Goal: Complete application form: Complete application form

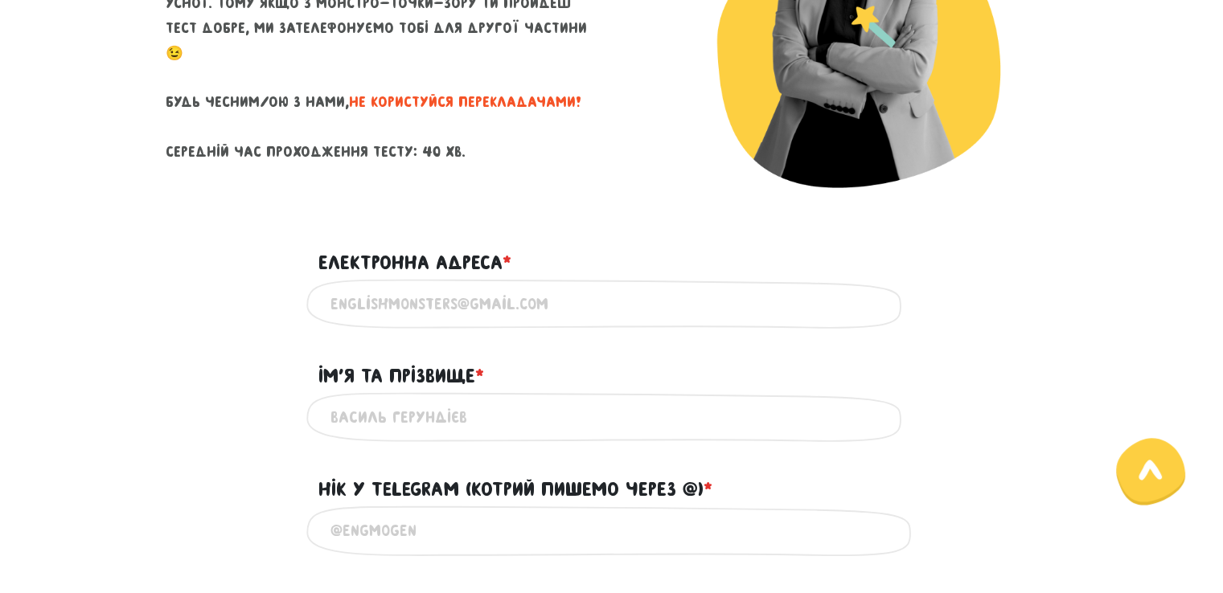
scroll to position [305, 0]
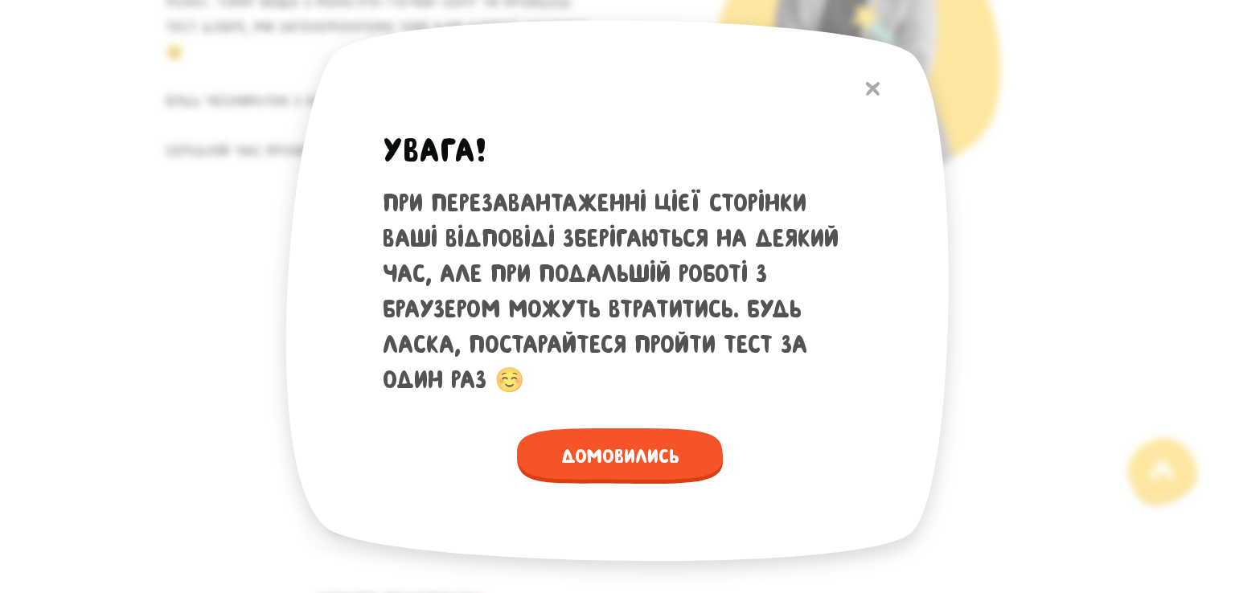
click at [876, 98] on button at bounding box center [873, 89] width 30 height 35
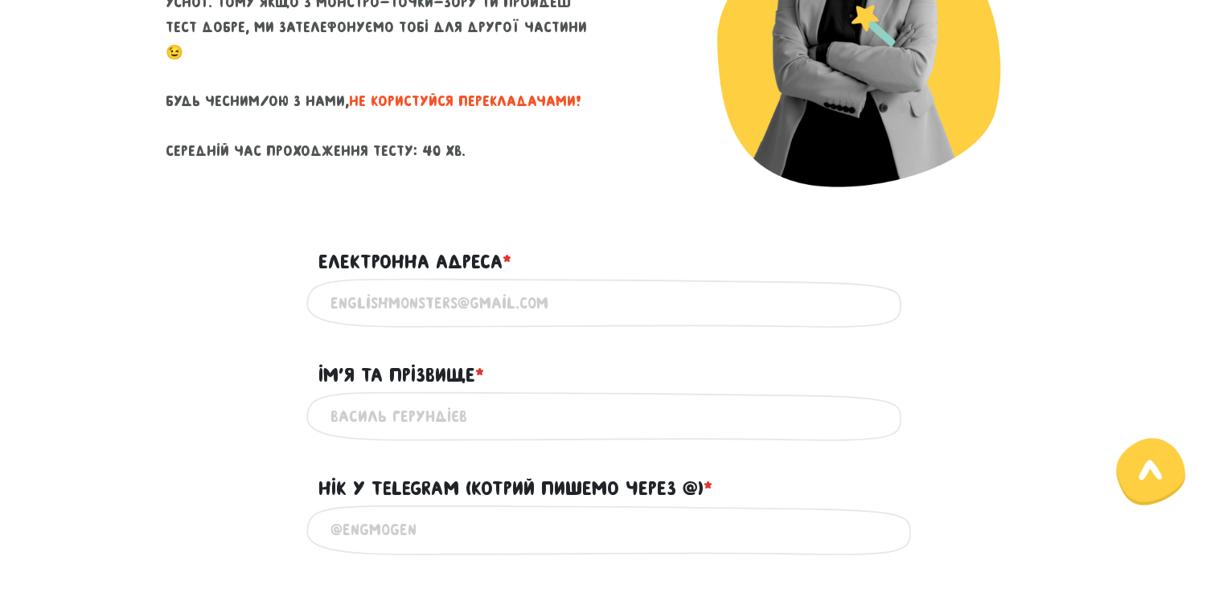
click at [512, 306] on input "Електронна адреса * ?" at bounding box center [611, 303] width 563 height 36
type input "[EMAIL_ADDRESS][DOMAIN_NAME]"
click at [434, 416] on input "Ім'я та прізвище * ?" at bounding box center [611, 417] width 563 height 36
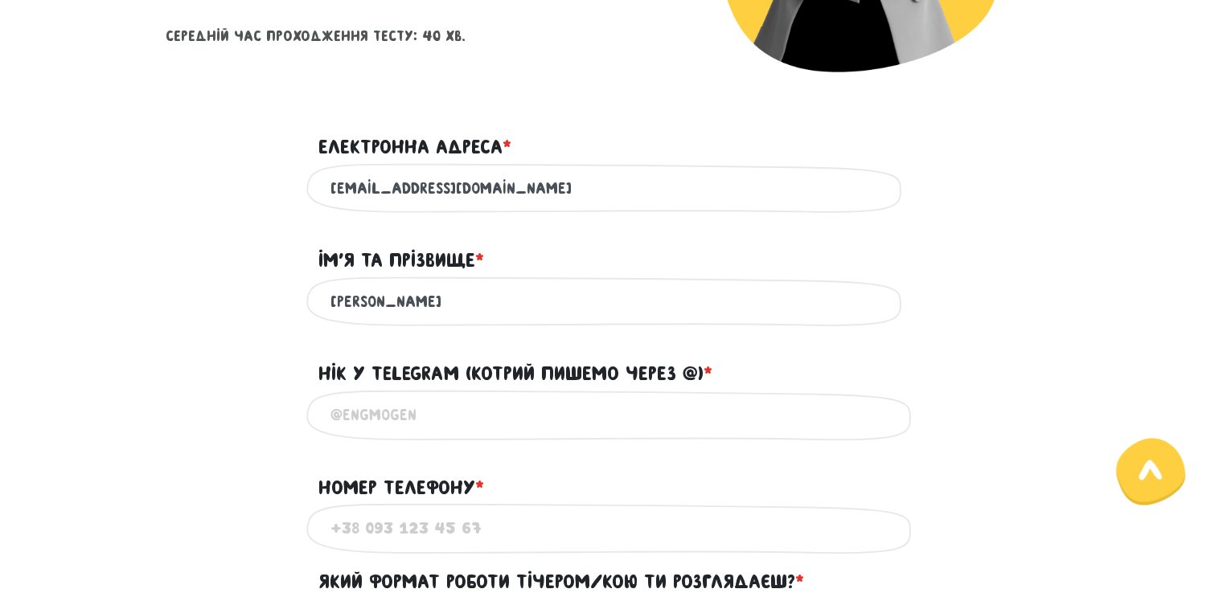
scroll to position [431, 0]
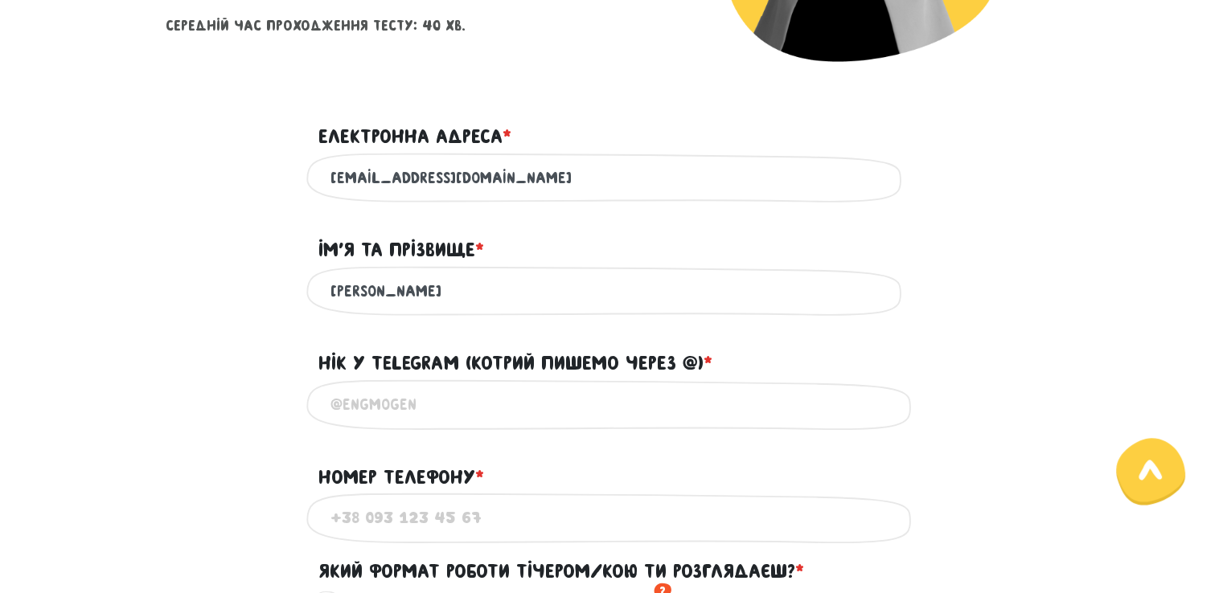
type input "[PERSON_NAME]"
click at [434, 416] on input "@" at bounding box center [611, 405] width 563 height 36
type input "@panyanochka"
click at [401, 534] on input "Номер телефону * ?" at bounding box center [611, 518] width 563 height 36
type input "[PHONE_NUMBER]"
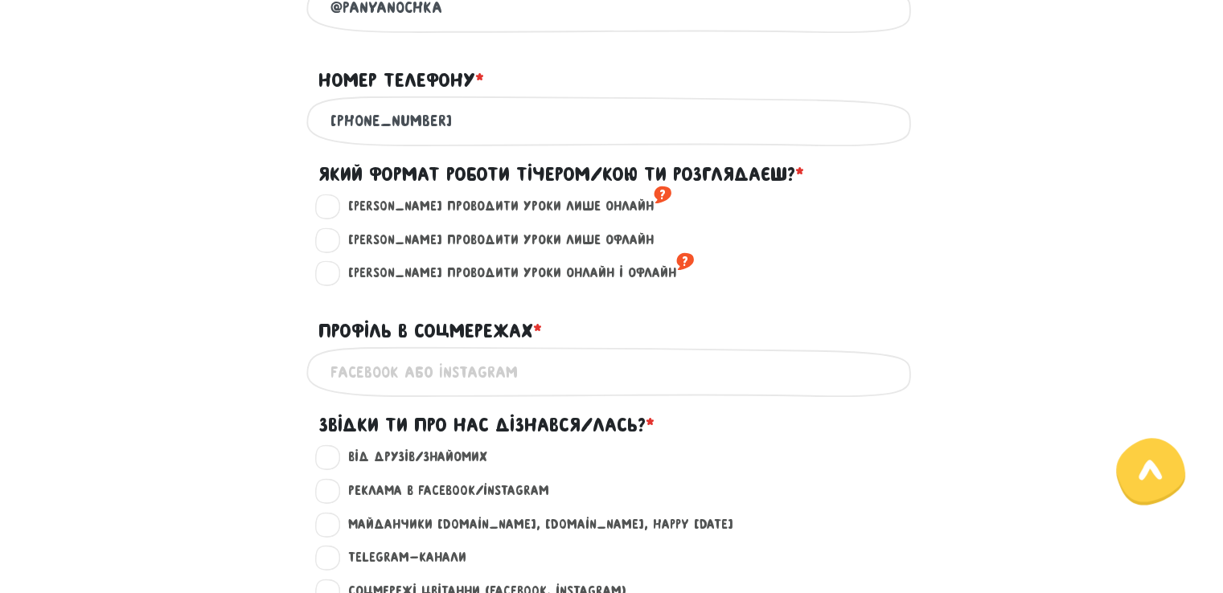
scroll to position [829, 0]
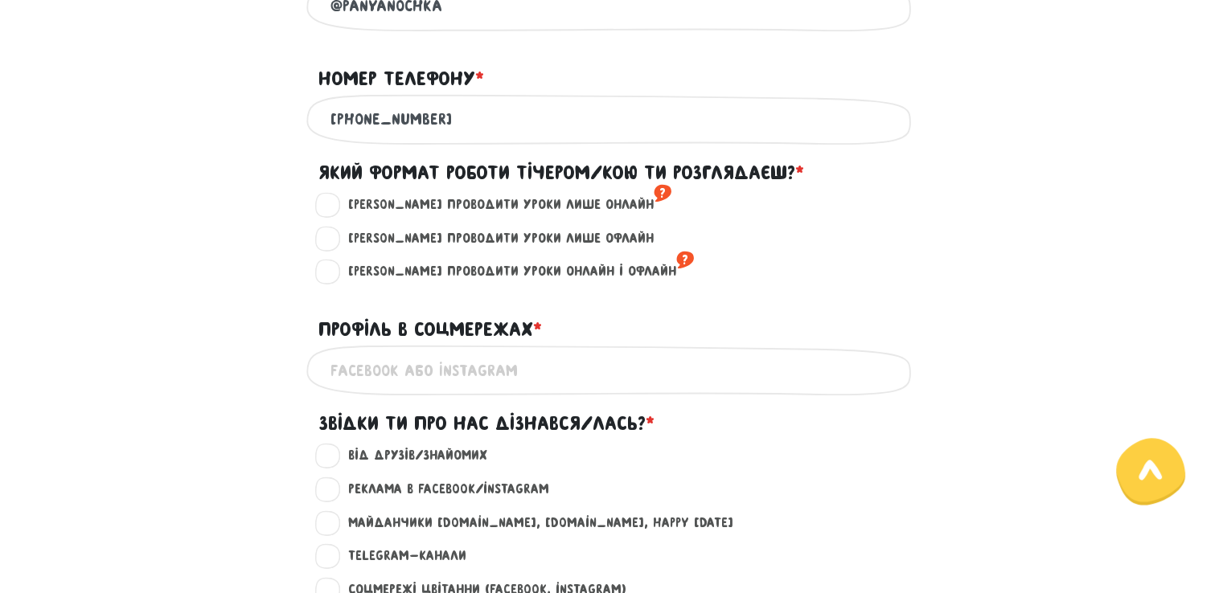
click at [421, 215] on label "[PERSON_NAME] проводити уроки лише онлайн ?" at bounding box center [502, 205] width 337 height 21
click at [335, 211] on input "[PERSON_NAME] проводити уроки лише онлайн ?" at bounding box center [328, 203] width 13 height 16
radio input "true"
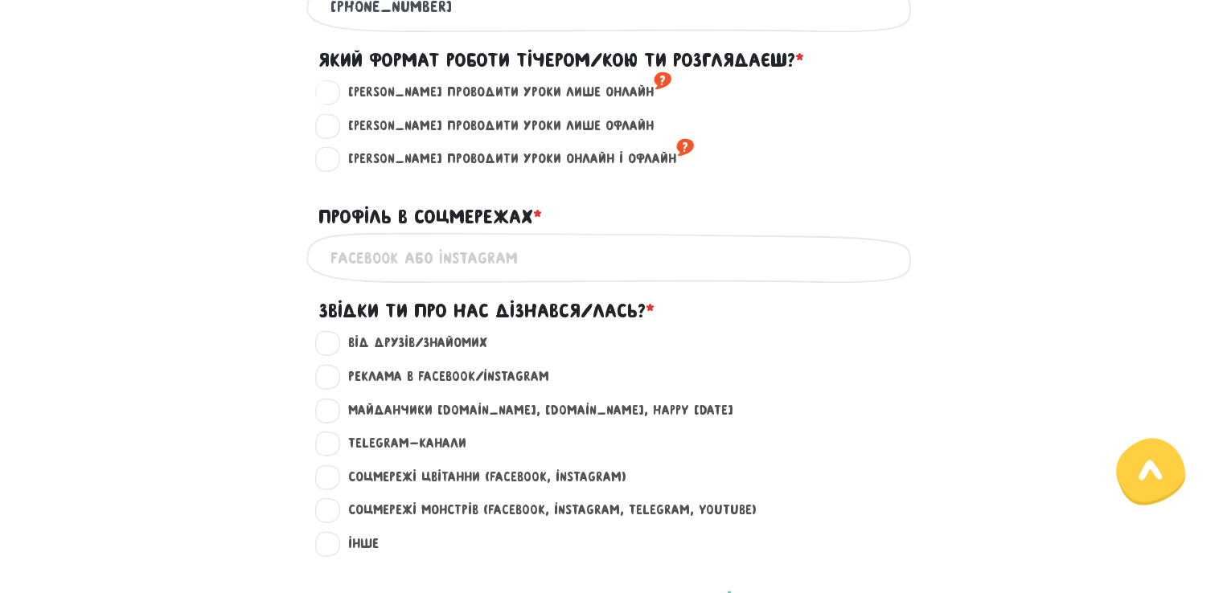
scroll to position [948, 0]
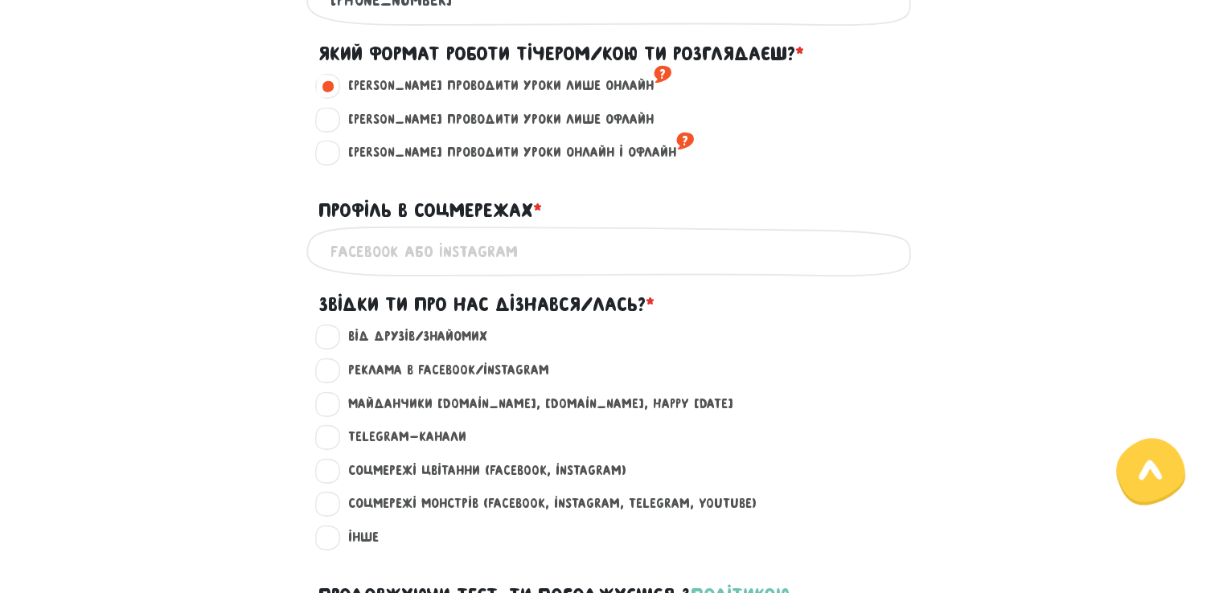
click at [427, 269] on input "Профіль в соцмережах * ?" at bounding box center [611, 251] width 563 height 36
type input "м"
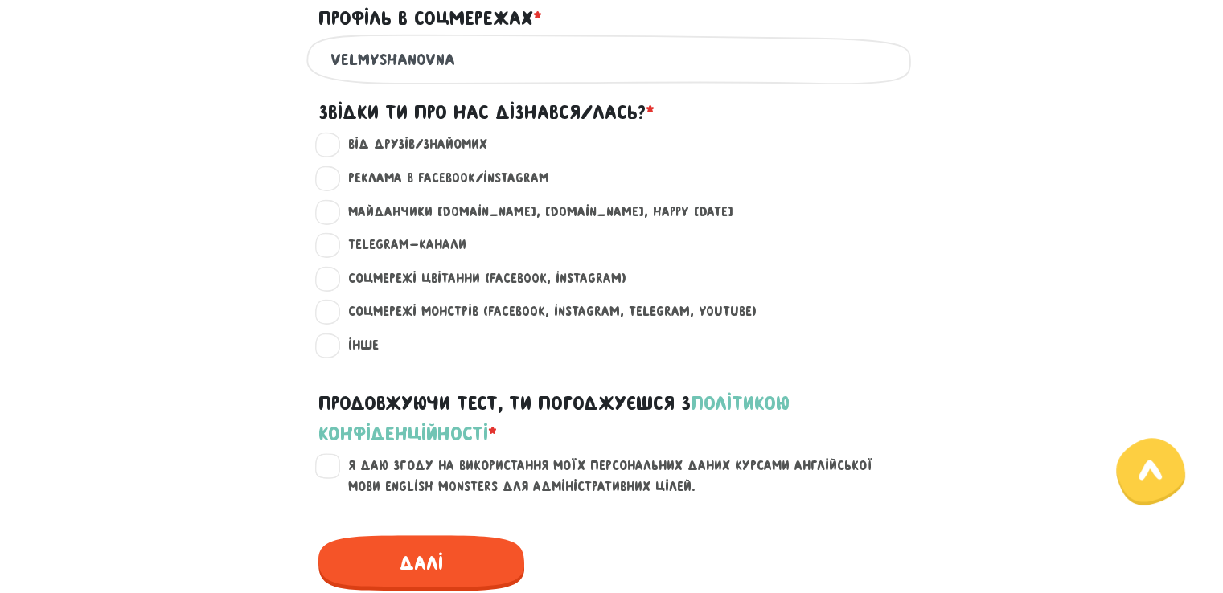
scroll to position [1167, 0]
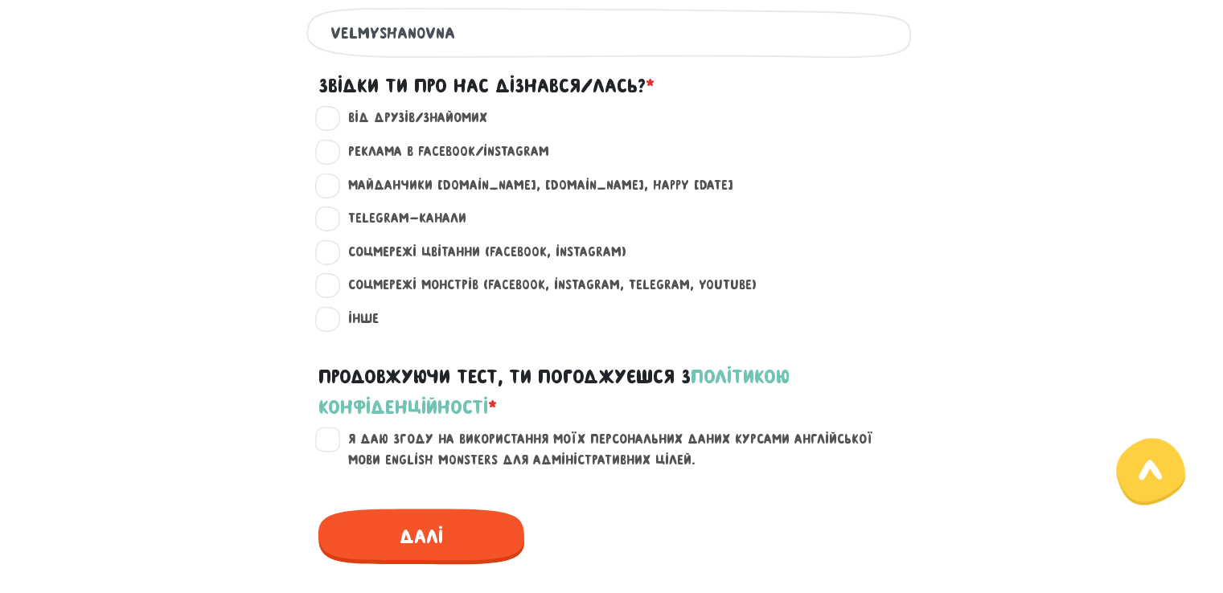
type input "velmyshanovna"
click at [334, 162] on label "Реклама в Facebook/Instagram ?" at bounding box center [441, 151] width 215 height 21
click at [322, 158] on input "Реклама в Facebook/Instagram ?" at bounding box center [328, 149] width 13 height 16
radio input "true"
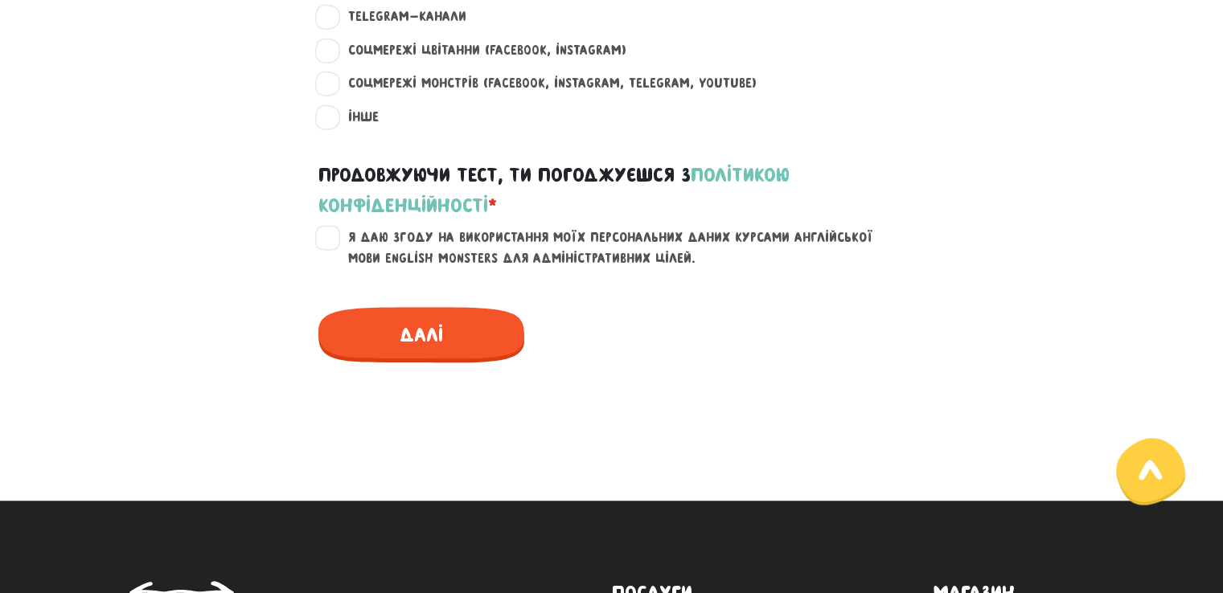
scroll to position [1370, 0]
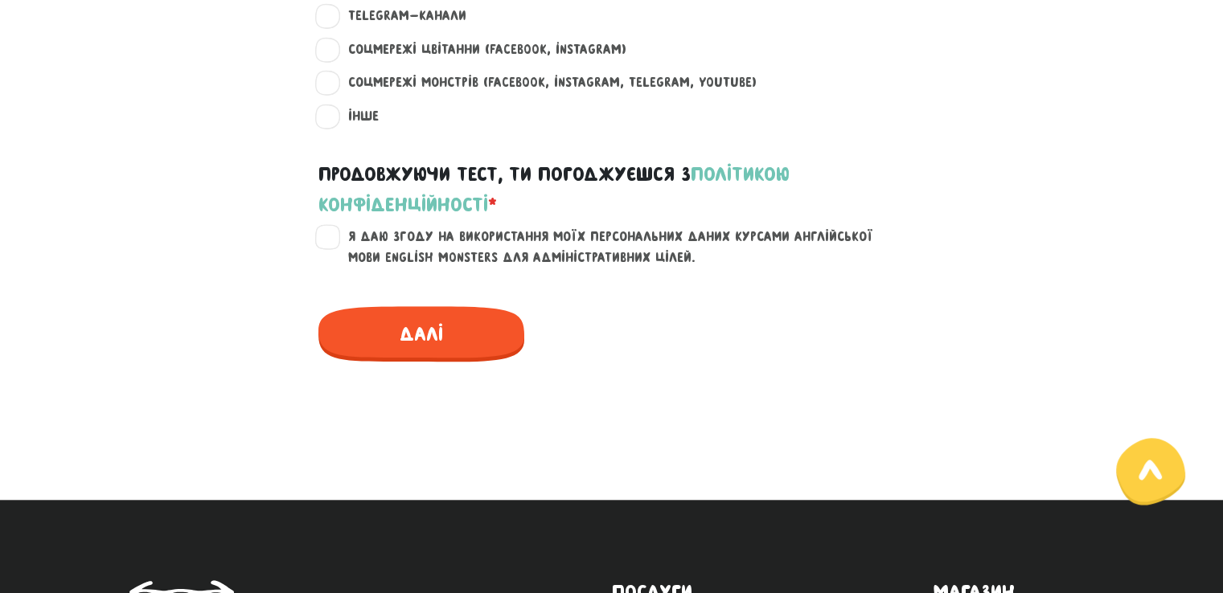
click at [340, 252] on label "Я даю згоду на використання моїх персональних даних курсами англійської мови En…" at bounding box center [621, 247] width 574 height 41
click at [335, 243] on input "Я даю згоду на використання моїх персональних даних курсами англійської мови En…" at bounding box center [328, 235] width 13 height 16
checkbox input "true"
click at [414, 358] on span "Далі" at bounding box center [421, 333] width 206 height 55
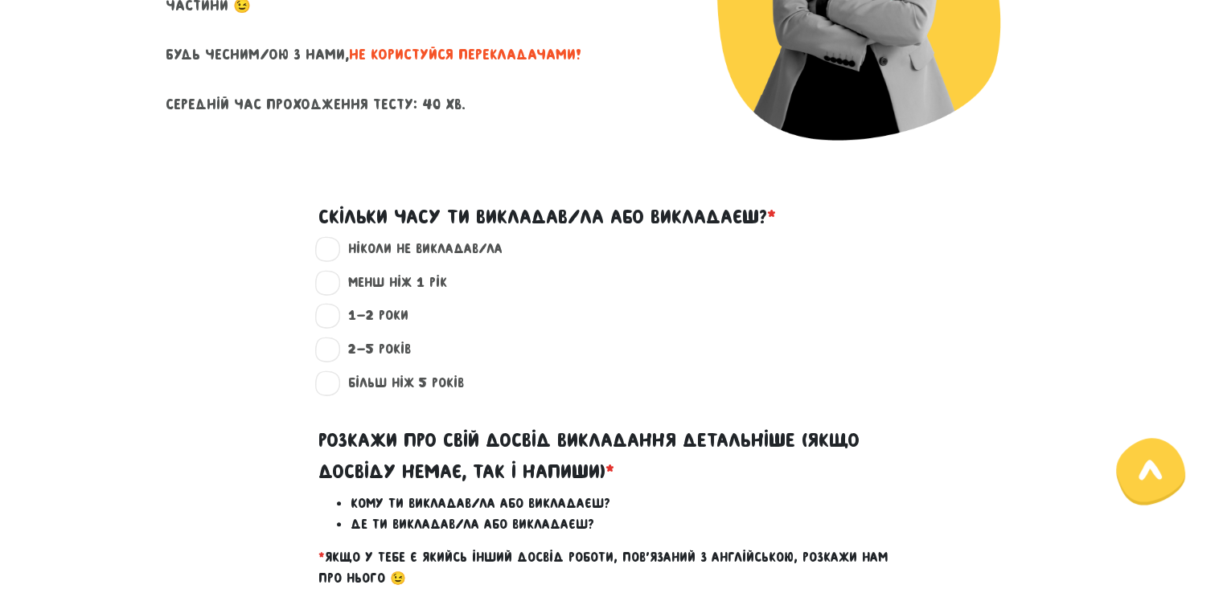
scroll to position [351, 0]
click at [370, 350] on label "2-5 років ?" at bounding box center [372, 350] width 76 height 21
click at [335, 350] on input "2-5 років ?" at bounding box center [328, 348] width 13 height 16
radio input "true"
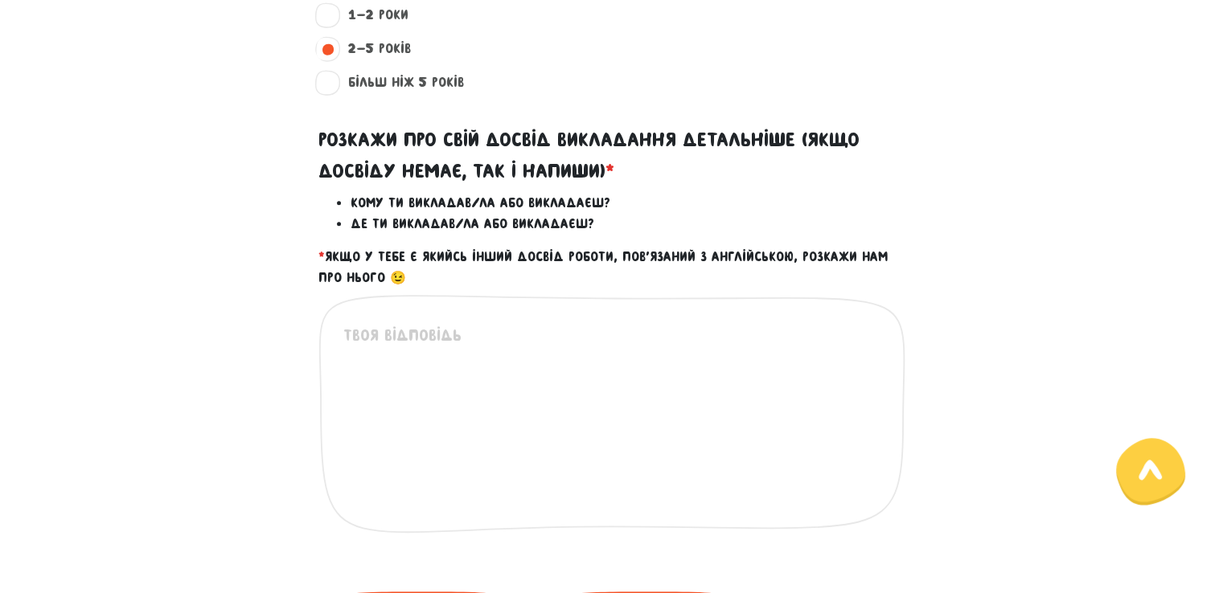
scroll to position [653, 0]
click at [422, 326] on textarea at bounding box center [612, 421] width 539 height 198
type textarea "Ы"
click at [422, 326] on textarea at bounding box center [612, 421] width 539 height 198
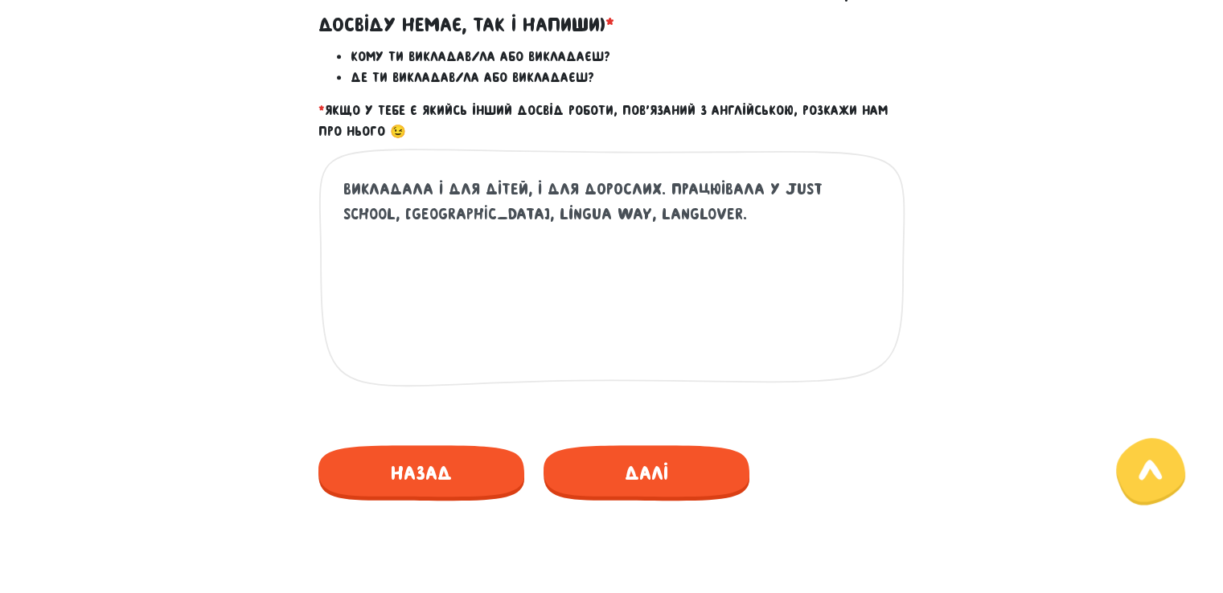
scroll to position [801, 0]
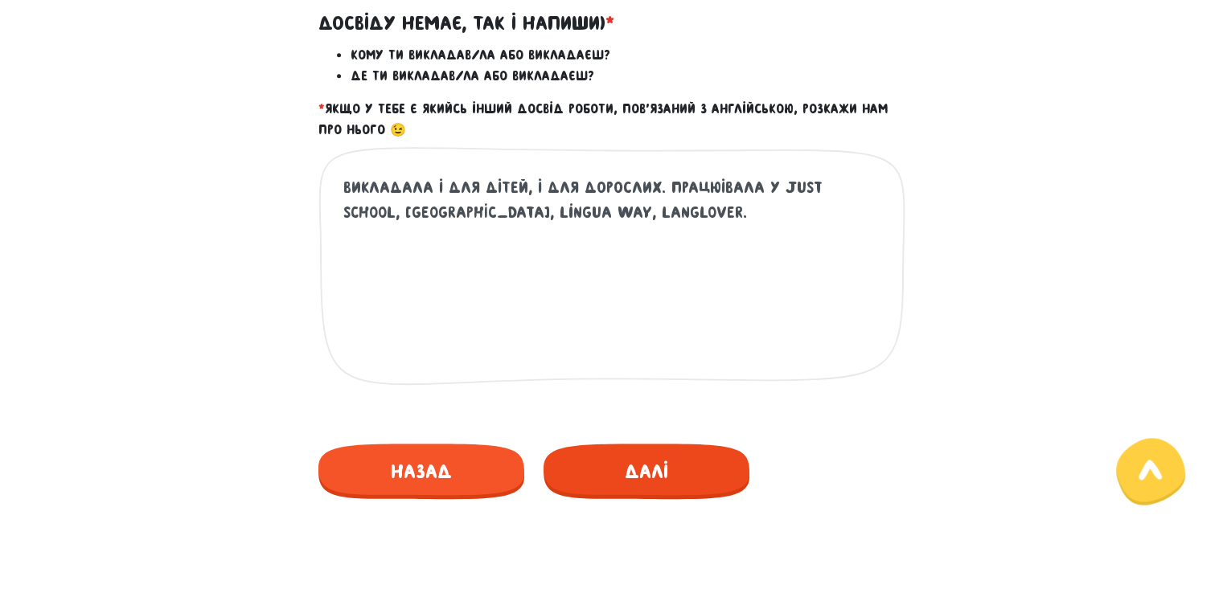
type textarea "Викладала і для дітей, і для дорослих. Працюівала у just school, [GEOGRAPHIC_DA…"
click at [641, 478] on span "Далі" at bounding box center [646, 471] width 206 height 55
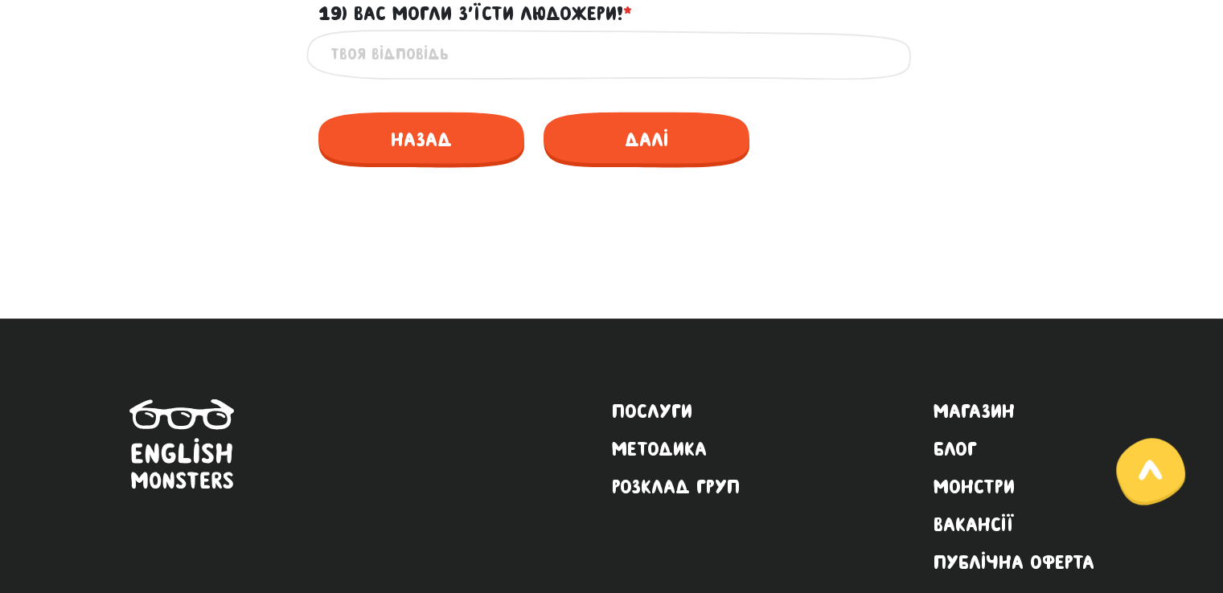
scroll to position [2422, 0]
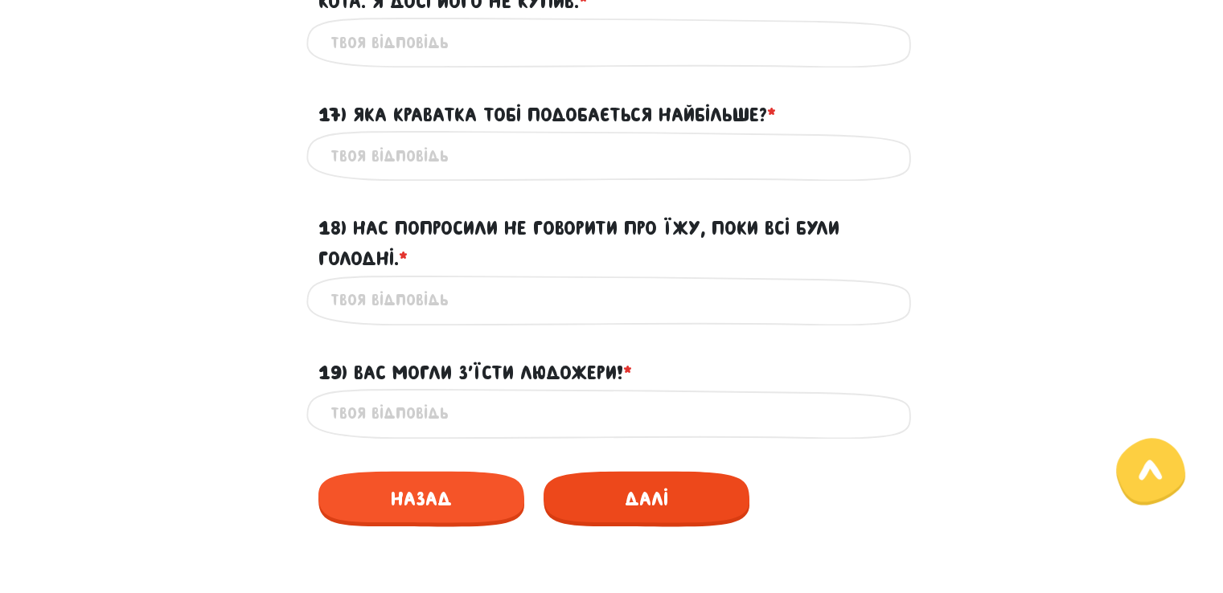
click at [632, 526] on span "Далі" at bounding box center [646, 498] width 206 height 55
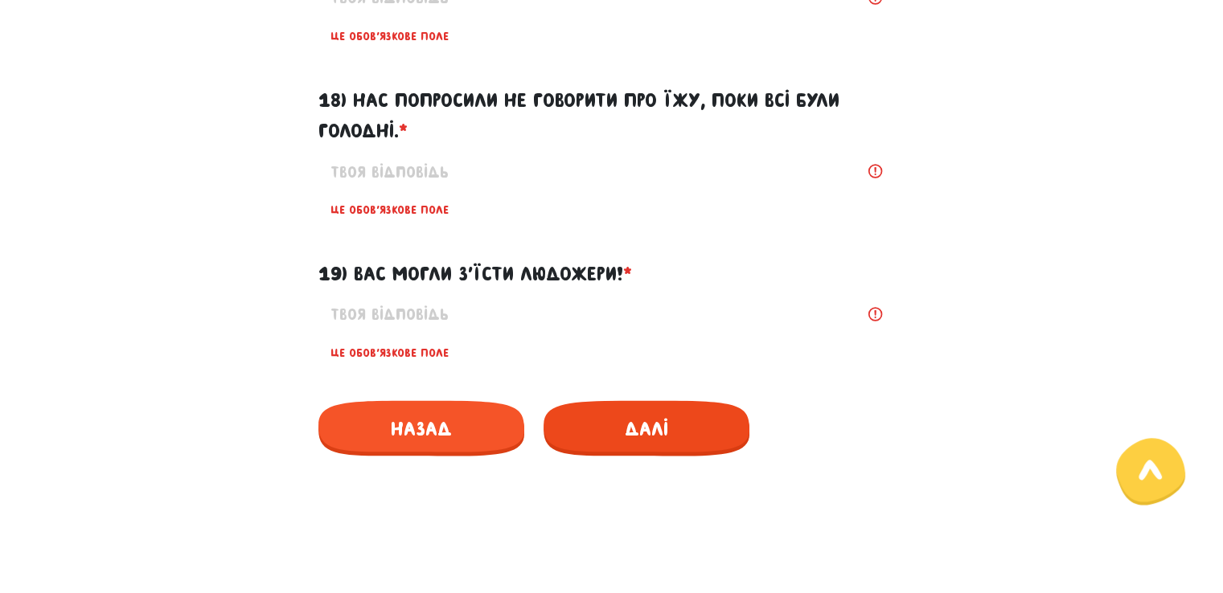
scroll to position [3050, 0]
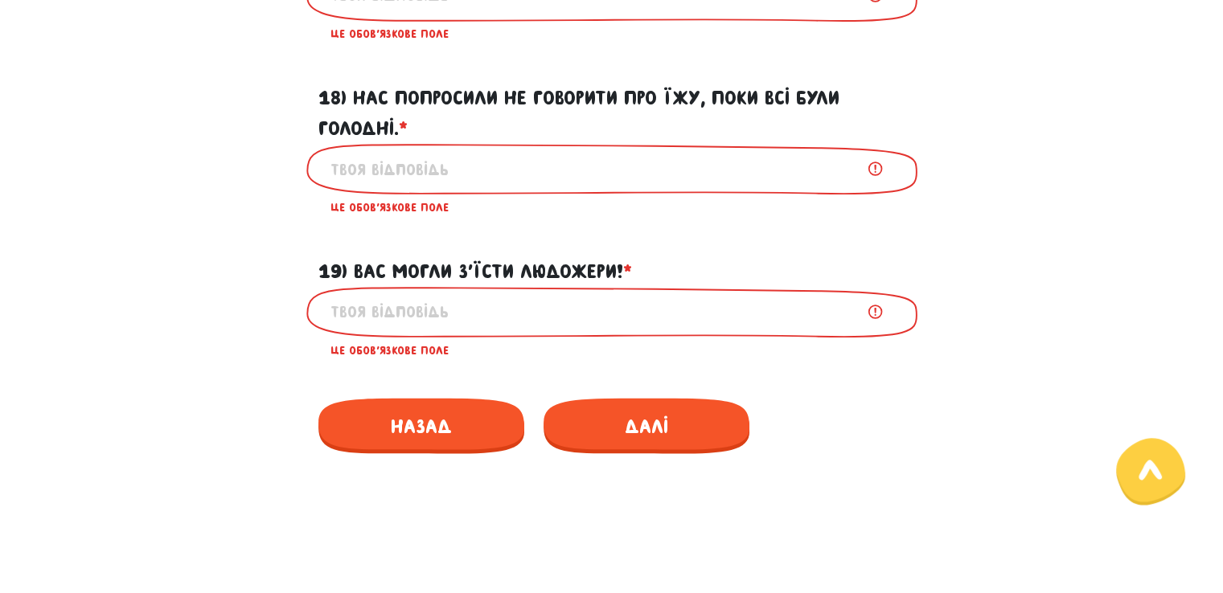
click at [582, 286] on label "19) Вас могли з’їсти людожери! * ?" at bounding box center [474, 271] width 313 height 31
click at [582, 309] on input "19) Вас могли з’їсти людожери! * ?" at bounding box center [611, 311] width 563 height 36
click at [582, 286] on label "19) Вас могли з’їсти людожери! * ?" at bounding box center [474, 271] width 313 height 31
click at [582, 309] on input "19) Вас могли з’їсти людожери! * ?" at bounding box center [611, 311] width 563 height 36
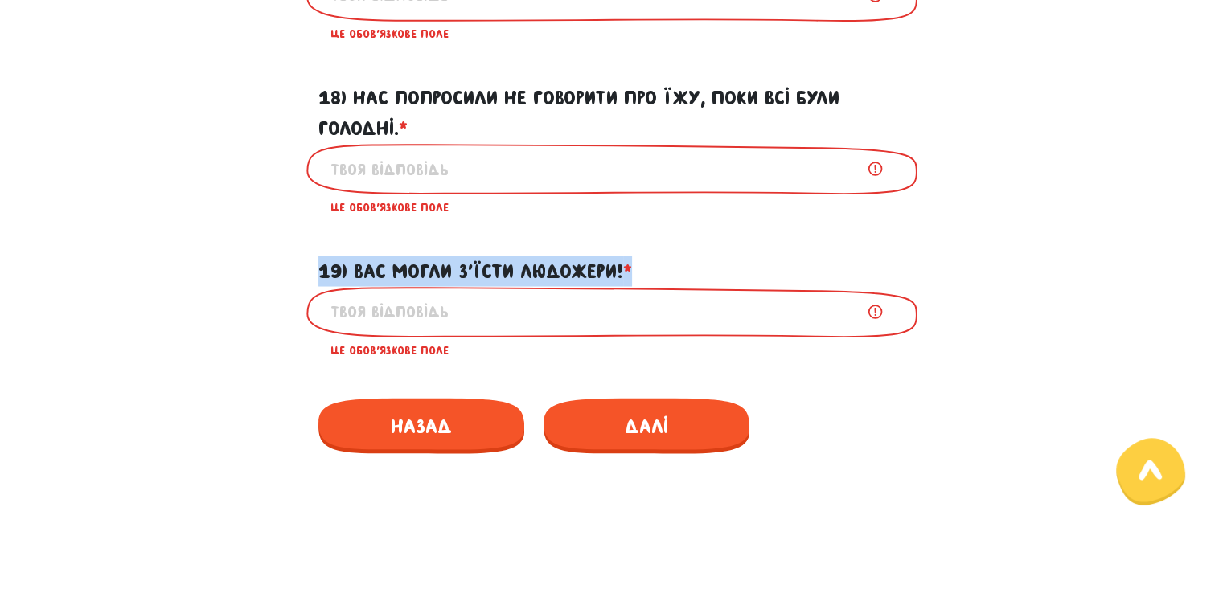
click at [582, 286] on label "19) Вас могли з’їсти людожери! * ?" at bounding box center [474, 271] width 313 height 31
click at [582, 309] on input "19) Вас могли з’їсти людожери! * ?" at bounding box center [611, 311] width 563 height 36
click at [582, 286] on label "19) Вас могли з’їсти людожери! * ?" at bounding box center [474, 271] width 313 height 31
click at [582, 309] on input "19) Вас могли з’їсти людожери! * ?" at bounding box center [611, 311] width 563 height 36
drag, startPoint x: 621, startPoint y: 301, endPoint x: 510, endPoint y: 311, distance: 111.4
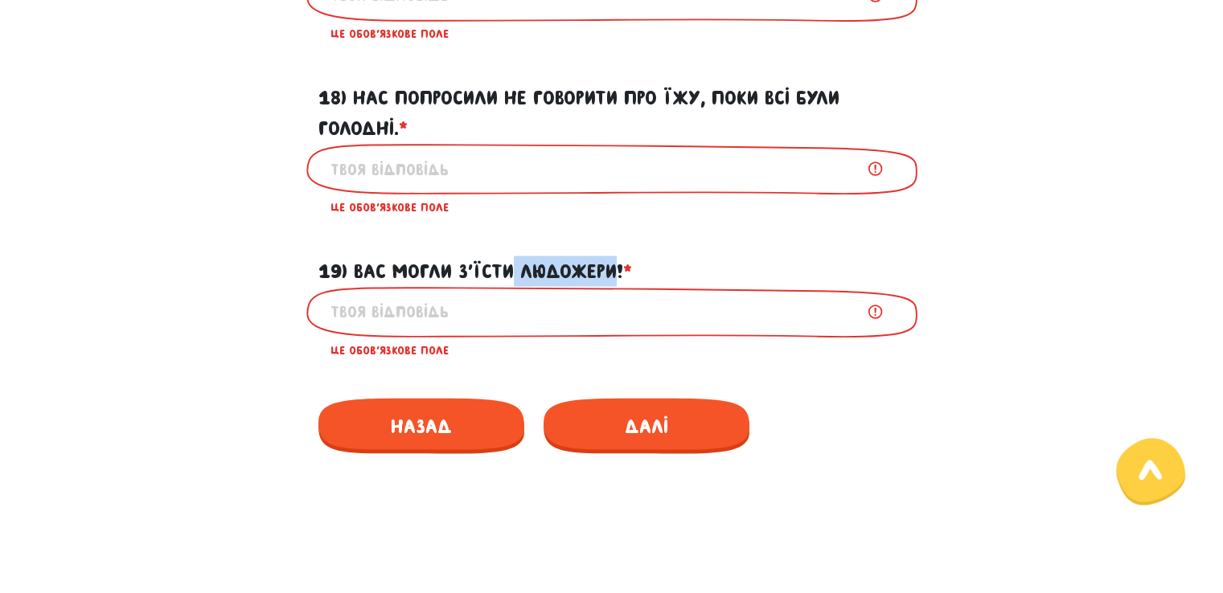
click at [510, 286] on label "19) Вас могли з’їсти людожери! * ?" at bounding box center [474, 271] width 313 height 31
